Goal: Browse casually: Explore the website without a specific task or goal

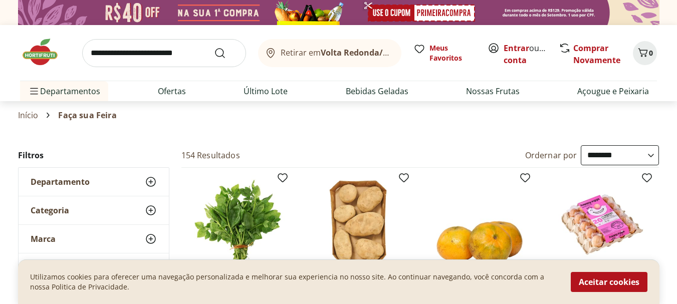
select select "**********"
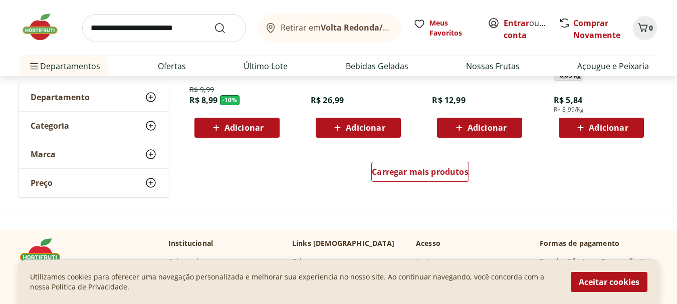
scroll to position [661, 0]
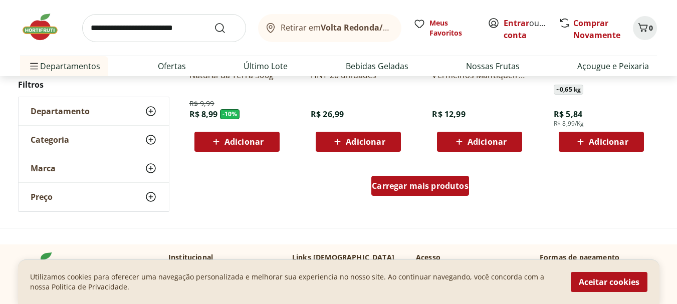
click at [439, 182] on span "Carregar mais produtos" at bounding box center [420, 186] width 97 height 8
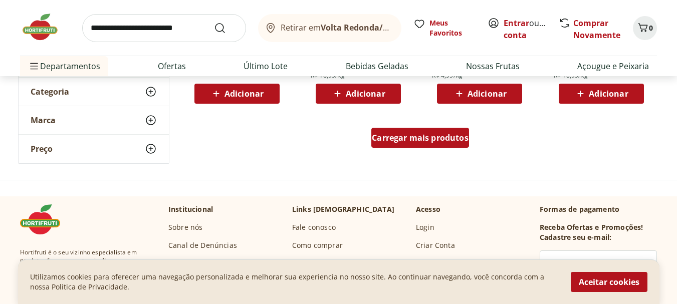
scroll to position [1323, 0]
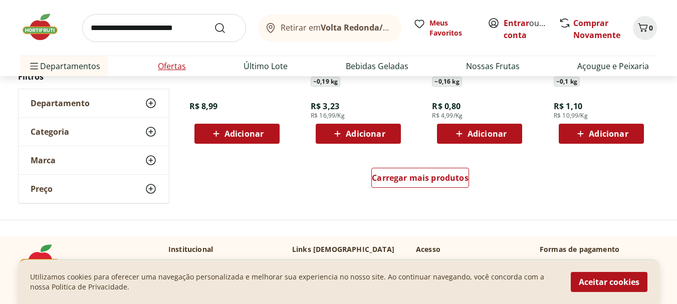
click at [180, 62] on link "Ofertas" at bounding box center [172, 66] width 28 height 12
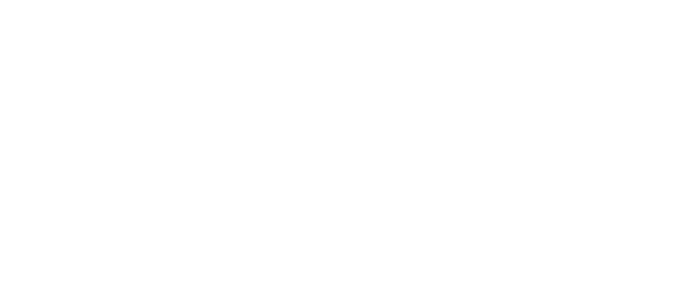
select select "**********"
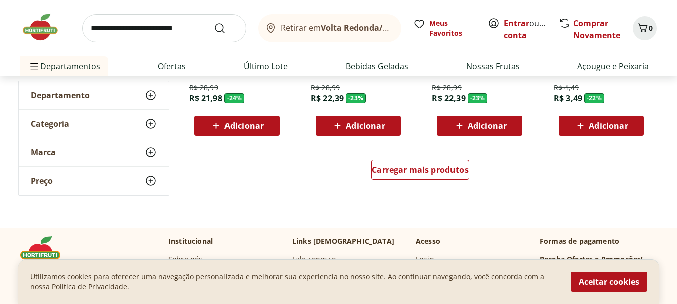
scroll to position [742, 0]
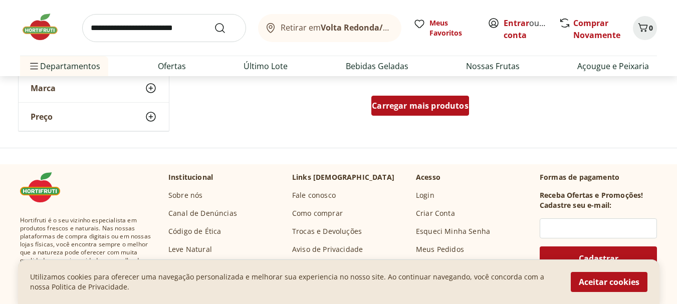
click at [436, 112] on div "Carregar mais produtos" at bounding box center [420, 106] width 98 height 20
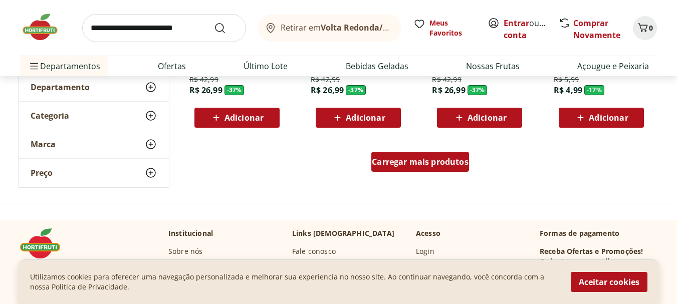
scroll to position [1423, 0]
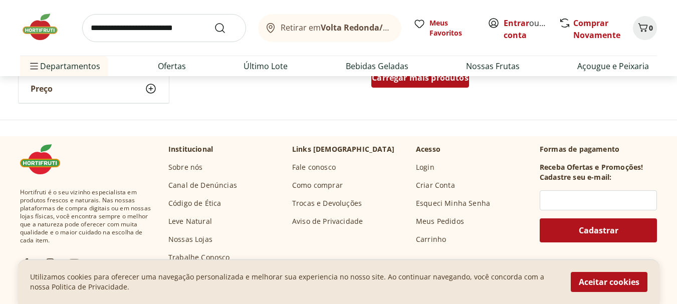
click at [438, 82] on span "Carregar mais produtos" at bounding box center [420, 78] width 97 height 8
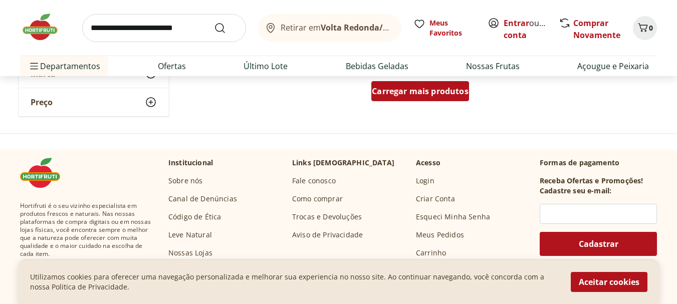
scroll to position [2064, 0]
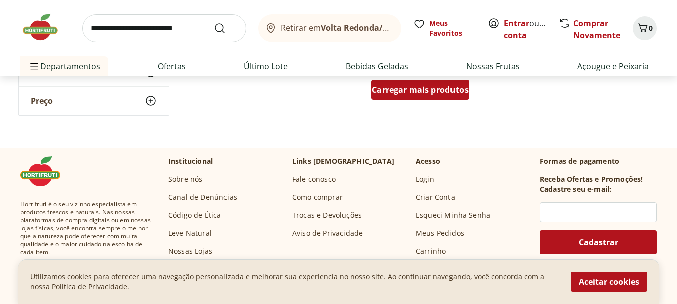
click at [438, 83] on div "Carregar mais produtos" at bounding box center [420, 90] width 98 height 20
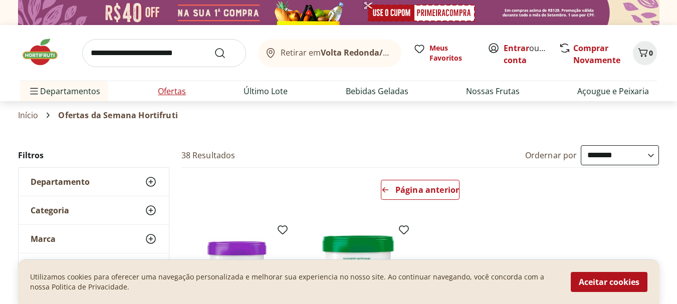
click at [177, 89] on link "Ofertas" at bounding box center [172, 91] width 28 height 12
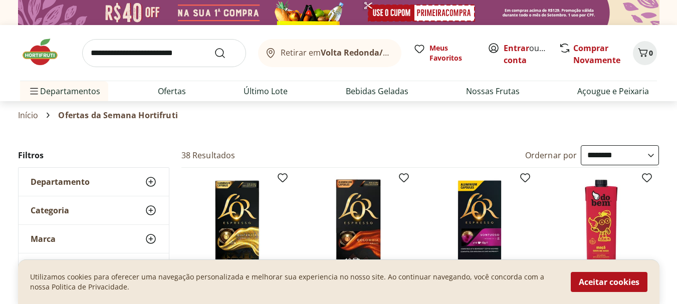
click at [34, 50] on img at bounding box center [45, 52] width 50 height 30
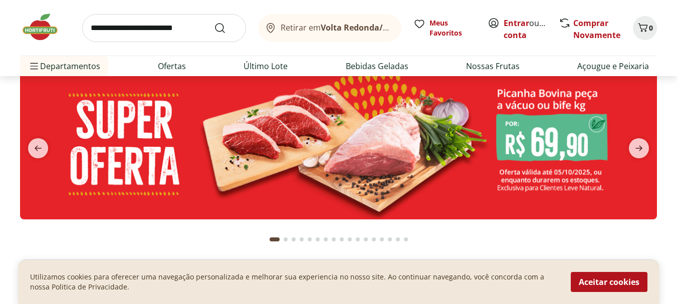
scroll to position [60, 0]
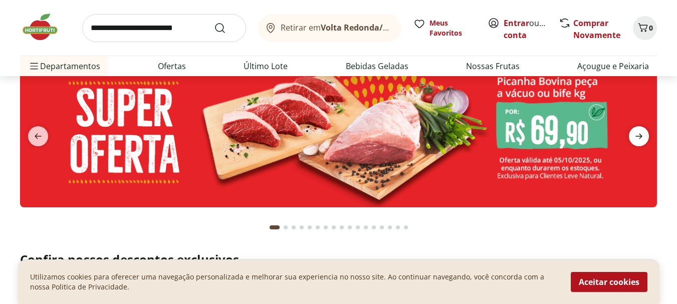
click at [643, 138] on icon "next" at bounding box center [639, 136] width 12 height 12
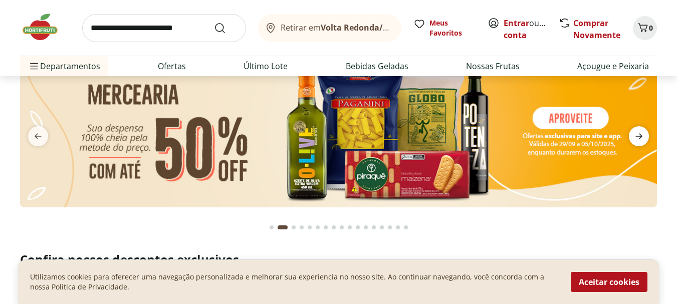
click at [643, 138] on icon "next" at bounding box center [639, 136] width 12 height 12
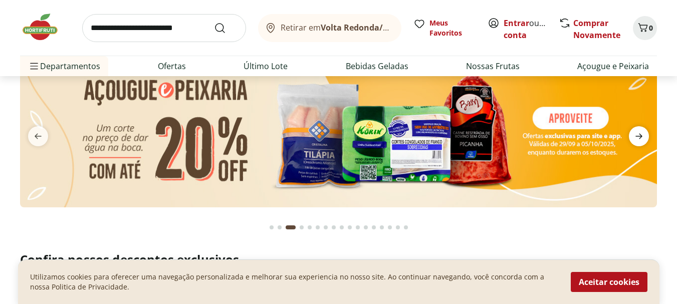
click at [643, 138] on icon "next" at bounding box center [639, 136] width 12 height 12
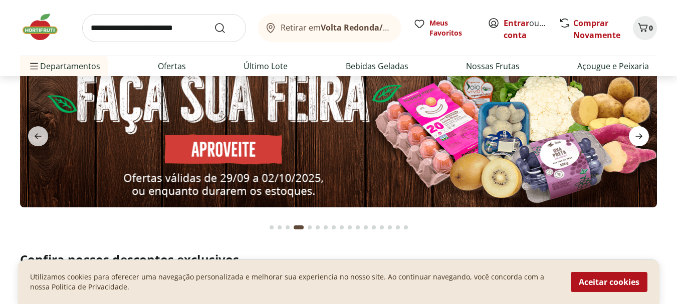
click at [643, 138] on icon "next" at bounding box center [639, 136] width 12 height 12
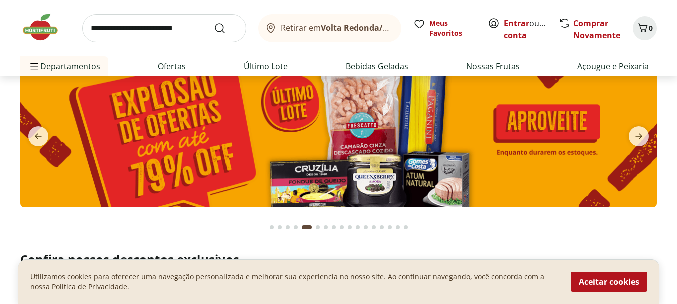
click at [448, 144] on img at bounding box center [338, 130] width 637 height 154
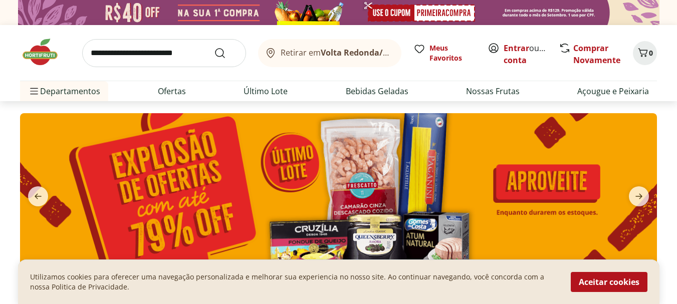
select select "**********"
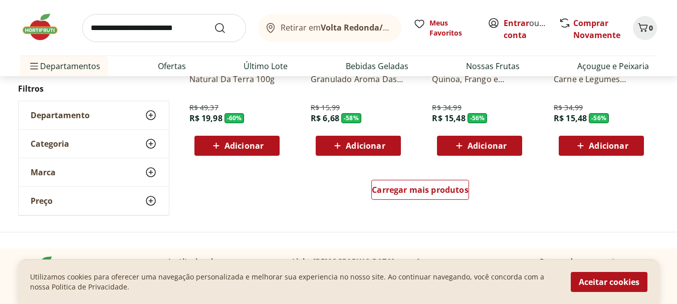
scroll to position [722, 0]
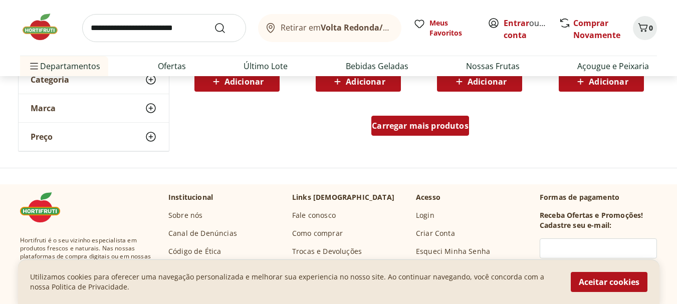
click at [446, 128] on span "Carregar mais produtos" at bounding box center [420, 126] width 97 height 8
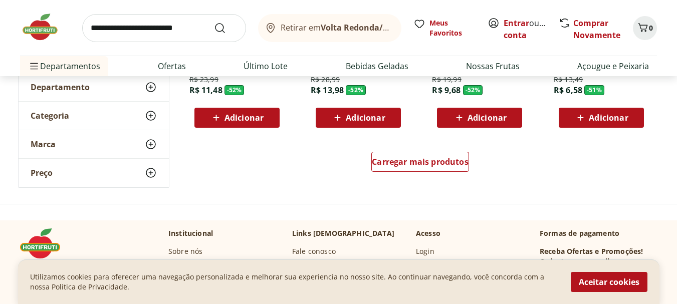
scroll to position [1351, 0]
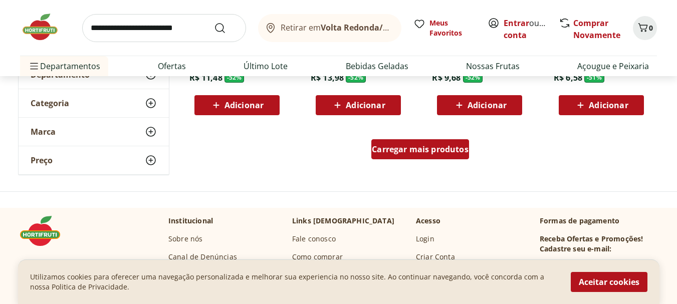
click at [426, 143] on div "Carregar mais produtos" at bounding box center [420, 149] width 98 height 20
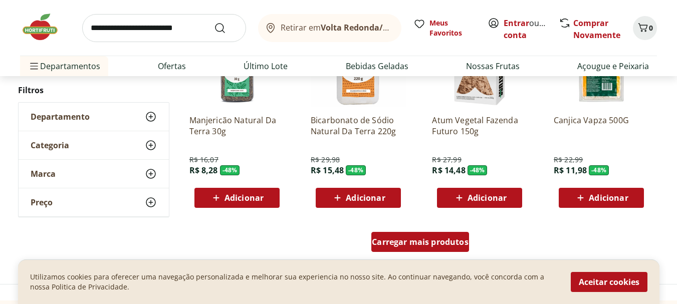
scroll to position [1913, 0]
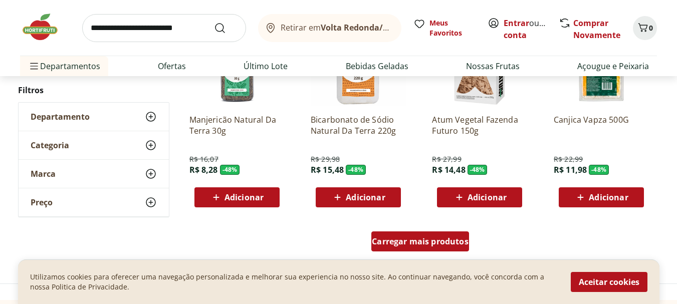
click at [460, 245] on span "Carregar mais produtos" at bounding box center [420, 242] width 97 height 8
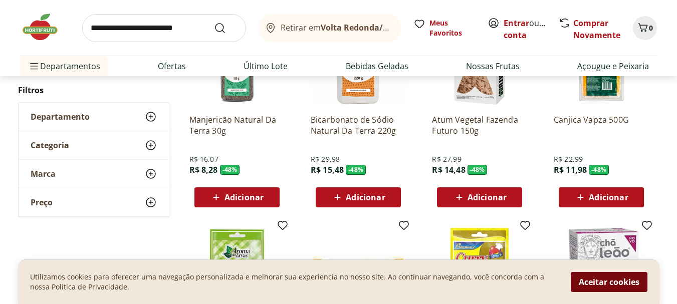
click at [613, 283] on button "Aceitar cookies" at bounding box center [609, 282] width 77 height 20
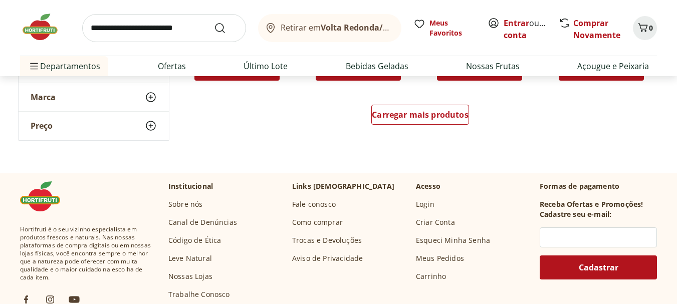
scroll to position [2699, 0]
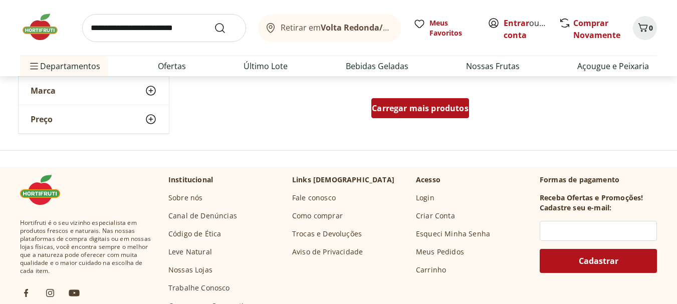
click at [438, 109] on span "Carregar mais produtos" at bounding box center [420, 108] width 97 height 8
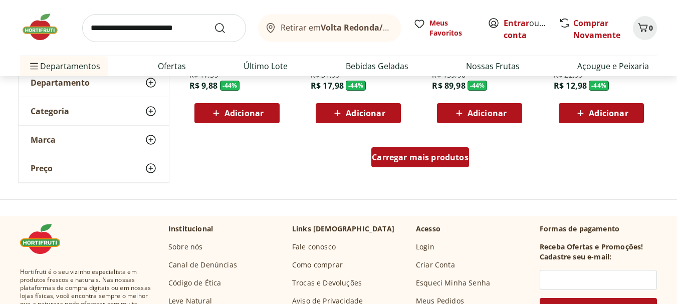
scroll to position [3321, 0]
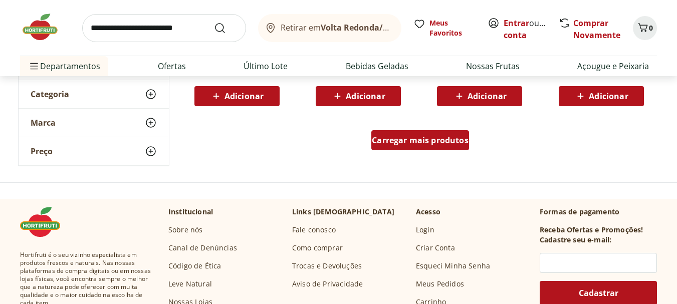
click at [431, 133] on div "Carregar mais produtos" at bounding box center [420, 140] width 98 height 20
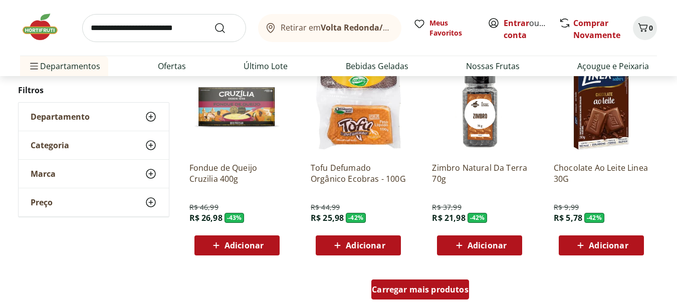
scroll to position [3842, 0]
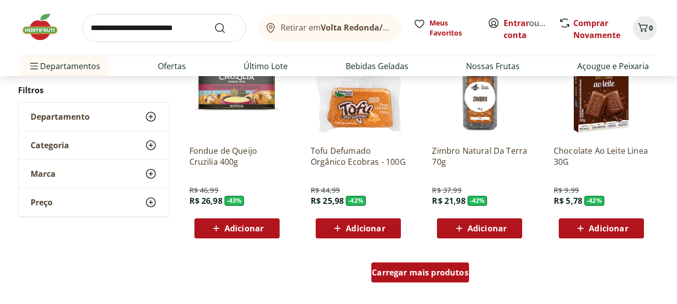
click at [431, 269] on span "Carregar mais produtos" at bounding box center [420, 273] width 97 height 8
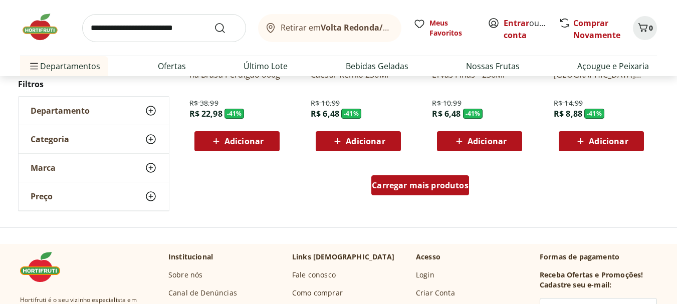
scroll to position [4583, 0]
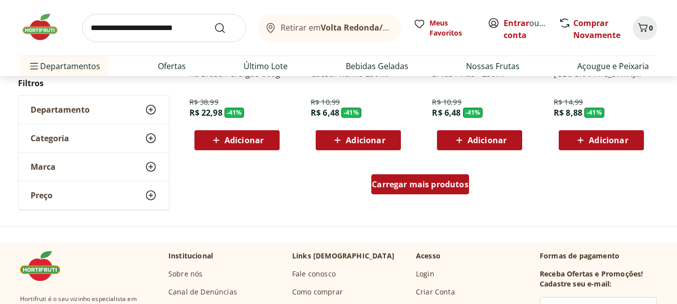
click at [417, 192] on div "Carregar mais produtos" at bounding box center [420, 184] width 98 height 20
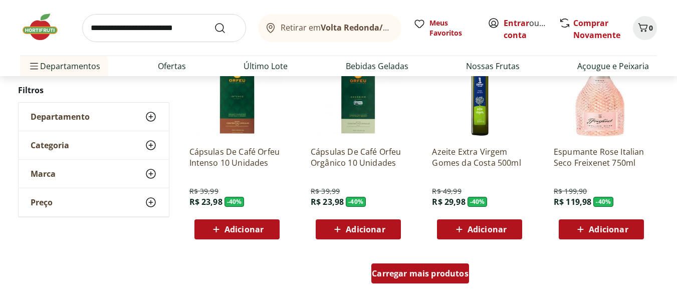
scroll to position [5165, 0]
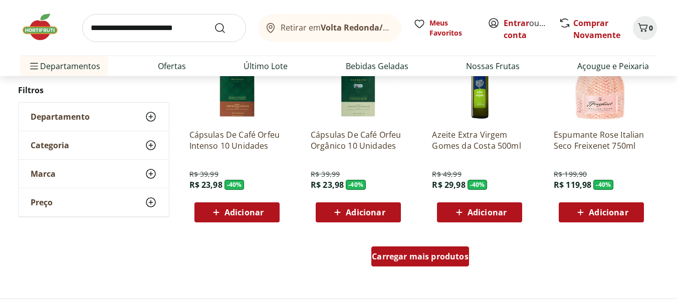
click at [409, 253] on span "Carregar mais produtos" at bounding box center [420, 257] width 97 height 8
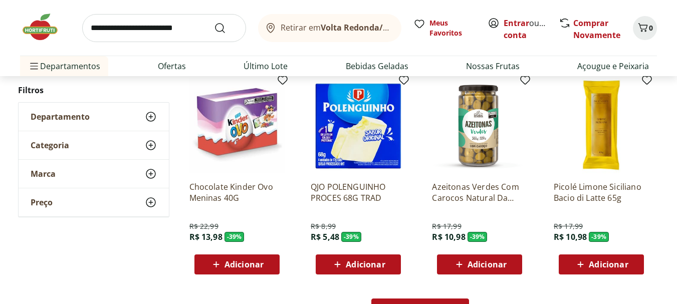
scroll to position [5786, 0]
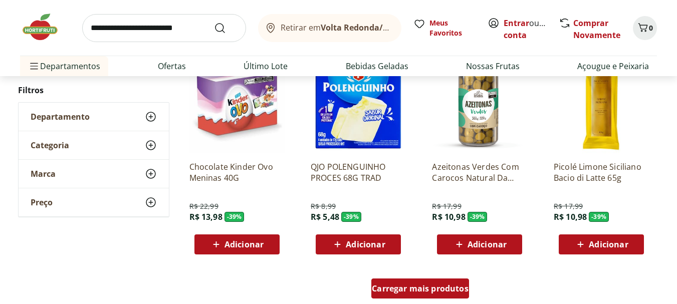
click at [405, 285] on span "Carregar mais produtos" at bounding box center [420, 289] width 97 height 8
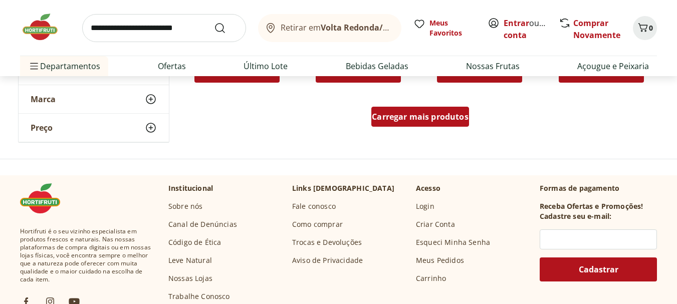
scroll to position [6628, 0]
